Goal: Information Seeking & Learning: Compare options

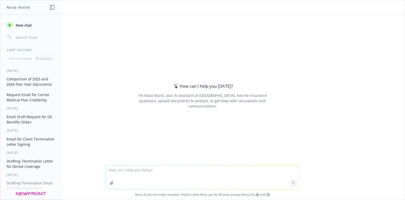
click at [16, 82] on button "Comparison of 2025 and 2026 Plan Year Documents" at bounding box center [31, 82] width 52 height 14
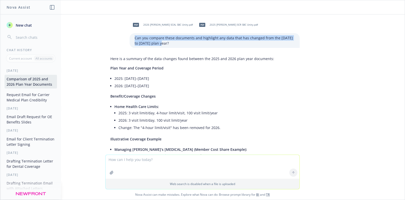
drag, startPoint x: 165, startPoint y: 43, endPoint x: 130, endPoint y: 39, distance: 34.6
click at [135, 39] on p "Can you compare these documents and highlight any data that has changed from th…" at bounding box center [215, 40] width 160 height 11
copy p "Can you compare these documents and highlight any data that has changed from th…"
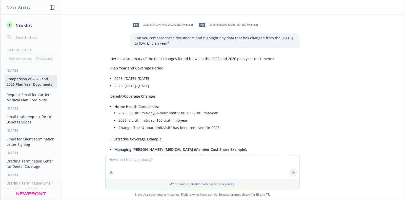
click at [273, 88] on li "2026: [DATE]–[DATE]" at bounding box center [204, 85] width 180 height 7
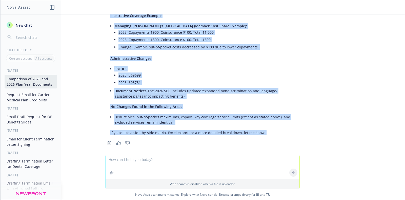
scroll to position [127, 0]
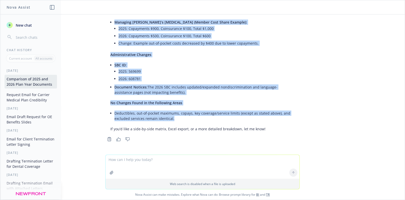
drag, startPoint x: 105, startPoint y: 59, endPoint x: 257, endPoint y: 121, distance: 163.9
click at [257, 121] on div "Here is a summary of the data changes found between the 2025 and 2026 plan year…" at bounding box center [202, 30] width 194 height 207
copy div "Lore ip d sitamet co adi elit seddoei tempo incidid utl 0431 etd 3480 magn aliq…"
